Goal: Task Accomplishment & Management: Manage account settings

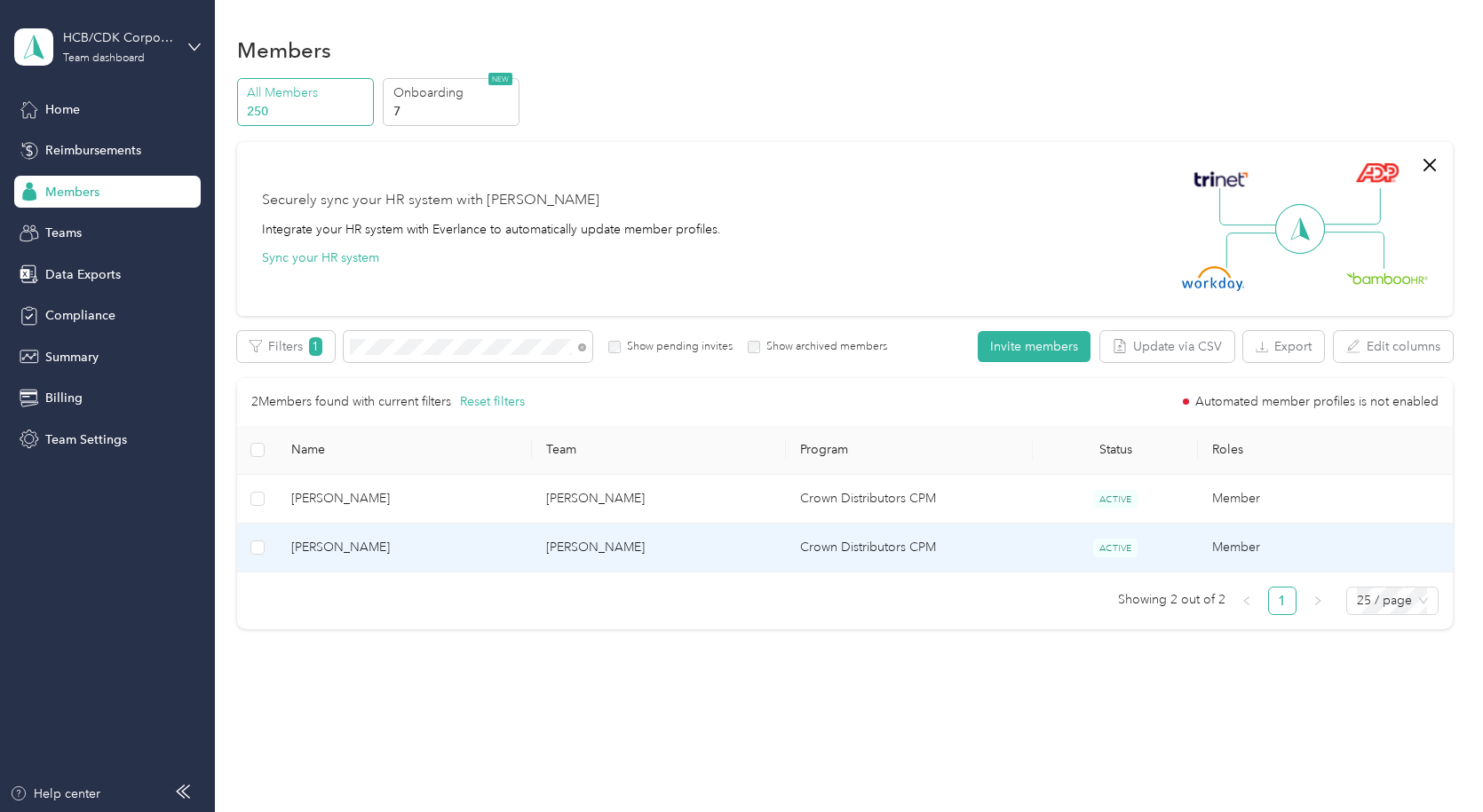
click at [302, 541] on span "[PERSON_NAME]" at bounding box center [404, 548] width 226 height 20
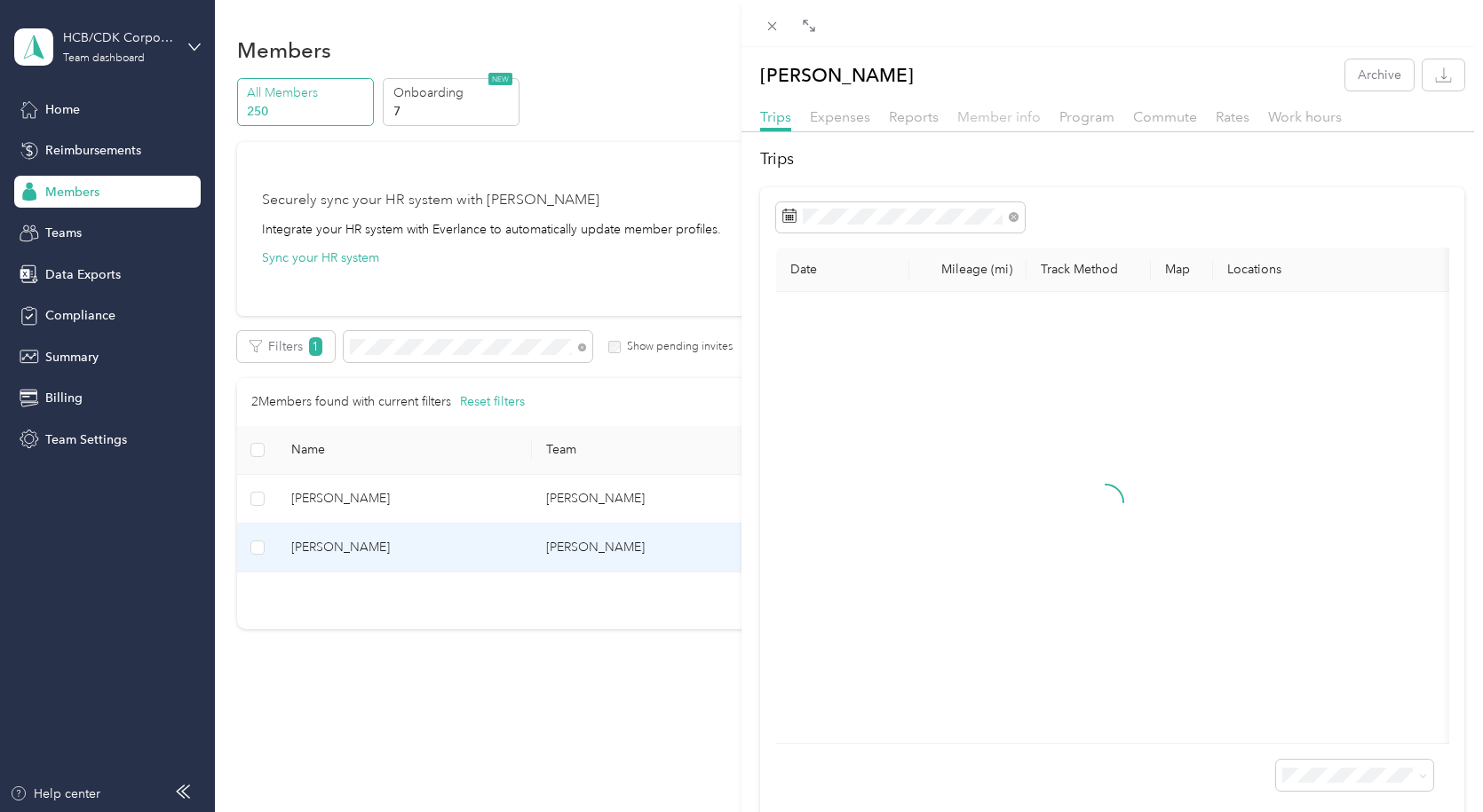
click at [1014, 127] on div "Trips Expenses Reports Member info Program Commute Rates Work hours" at bounding box center [1111, 119] width 741 height 26
click at [1014, 116] on span "Member info" at bounding box center [999, 116] width 84 height 17
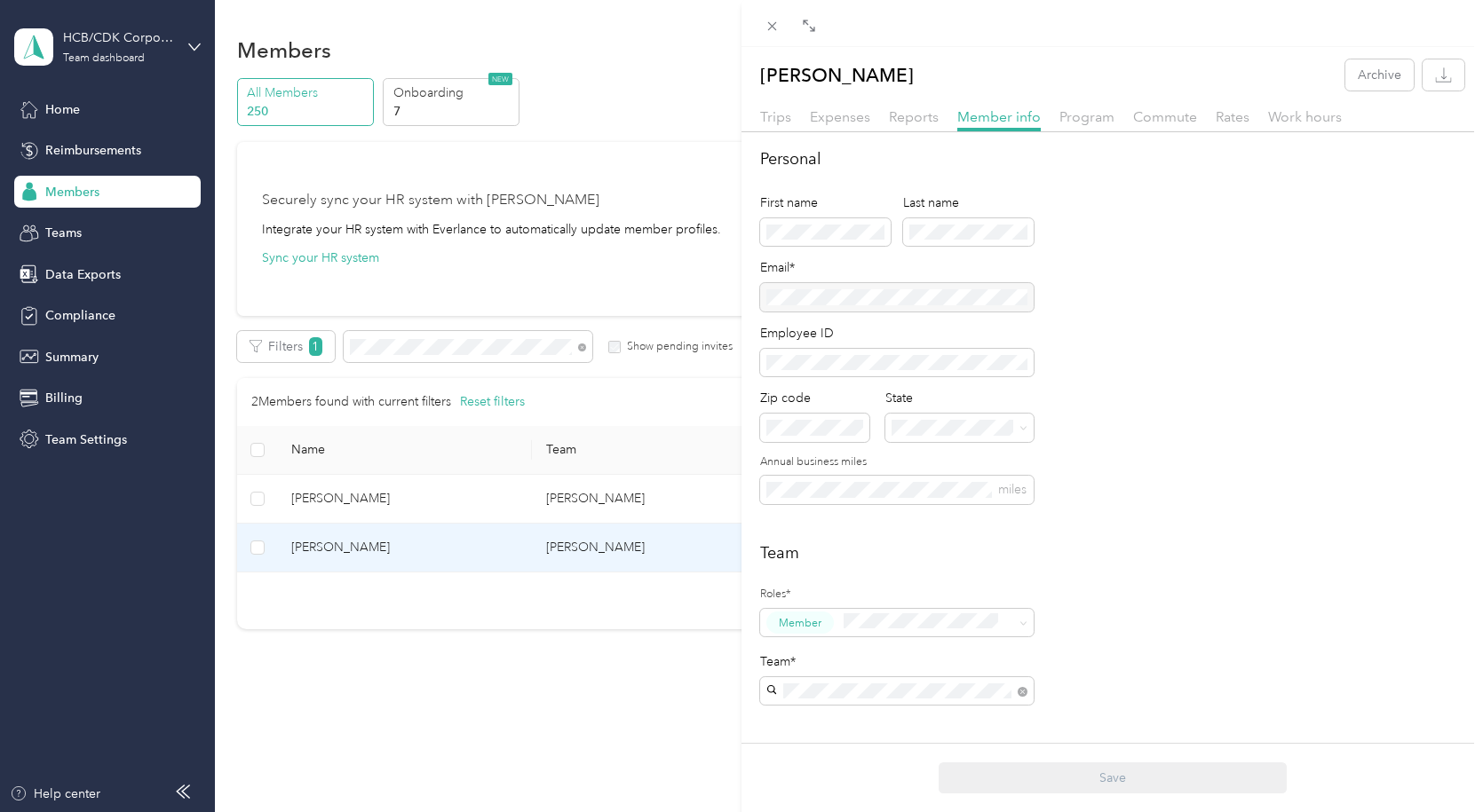
click at [1103, 128] on div "Trips Expenses Reports Member info Program Commute Rates Work hours" at bounding box center [1111, 119] width 741 height 26
click at [1100, 116] on span "Program" at bounding box center [1087, 116] width 55 height 17
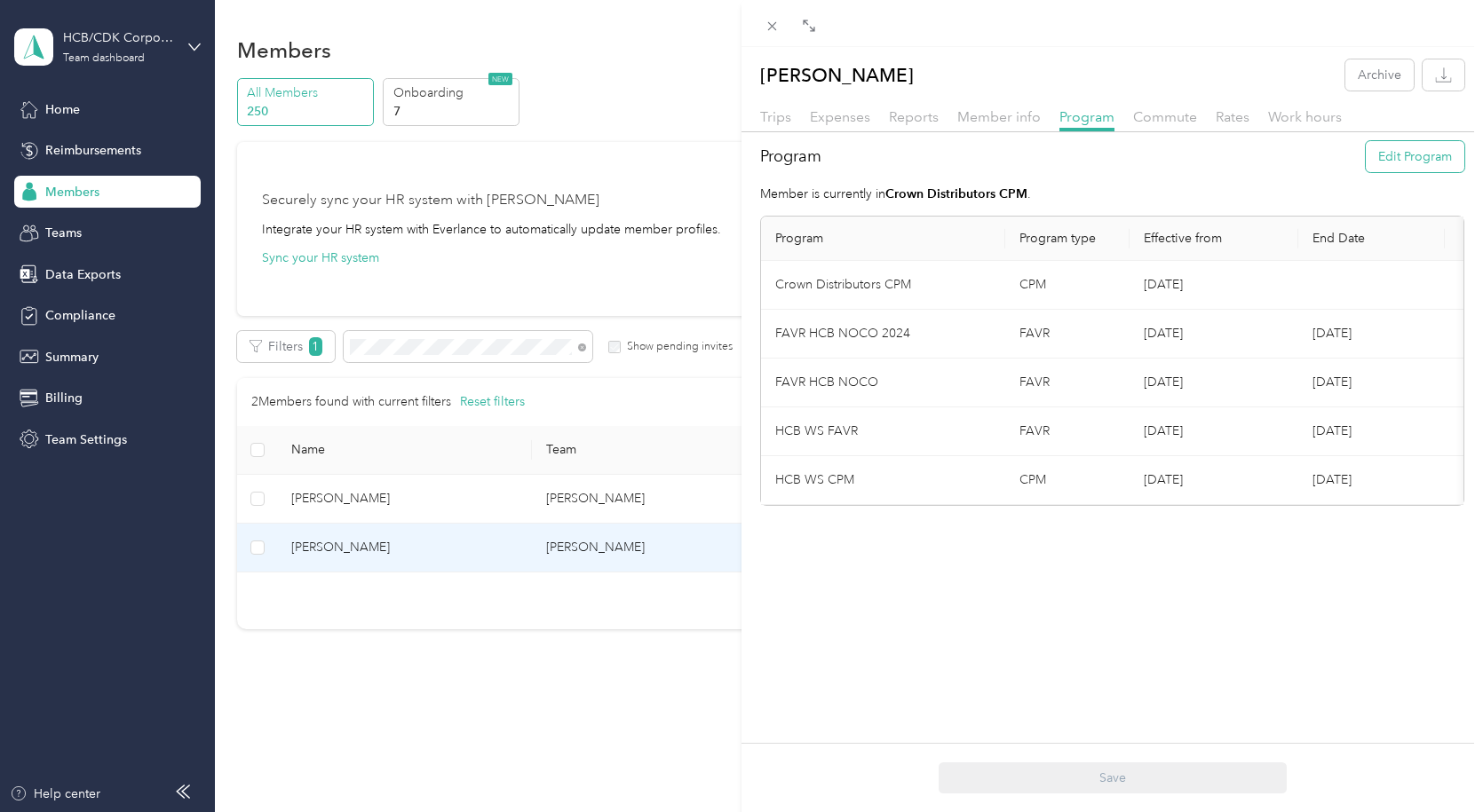
click at [1366, 156] on button "Edit Program" at bounding box center [1415, 156] width 99 height 31
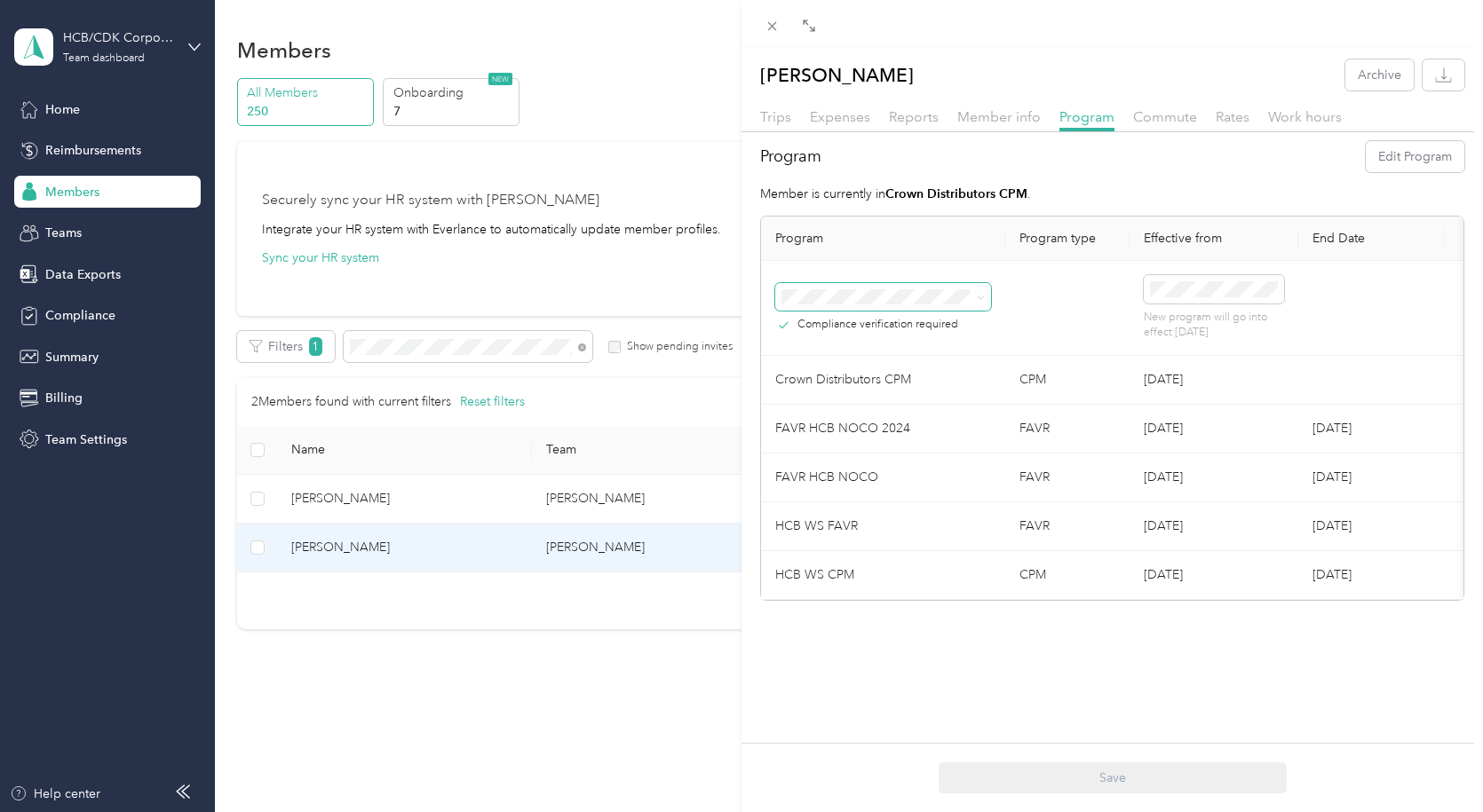
click at [979, 306] on span at bounding box center [883, 297] width 216 height 29
click at [979, 289] on span at bounding box center [981, 296] width 8 height 15
click at [979, 299] on icon at bounding box center [981, 298] width 8 height 8
click at [873, 537] on div "FAVR Crown Distributors (FAVR)" at bounding box center [882, 533] width 190 height 19
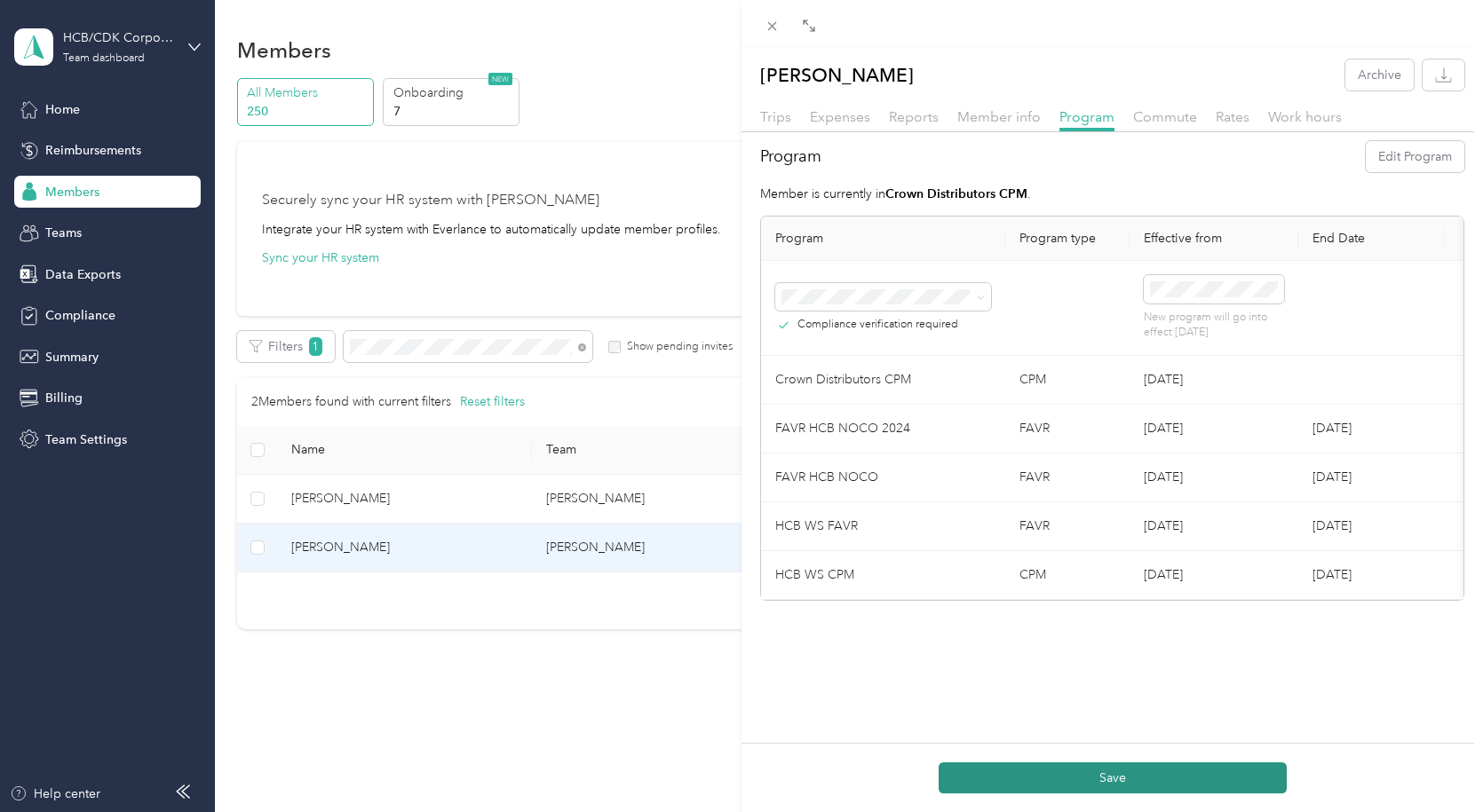
click at [1015, 775] on button "Save" at bounding box center [1112, 777] width 348 height 31
